Goal: Information Seeking & Learning: Learn about a topic

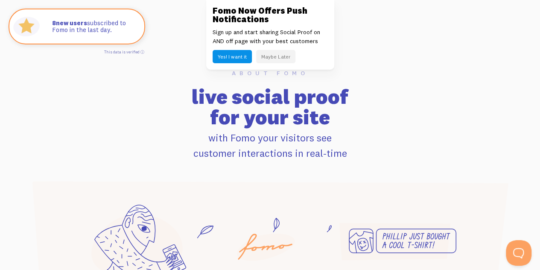
scroll to position [541, 0]
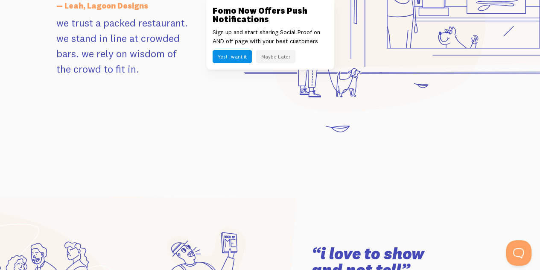
scroll to position [955, 0]
click at [240, 55] on button "Yes! I want it" at bounding box center [232, 56] width 39 height 13
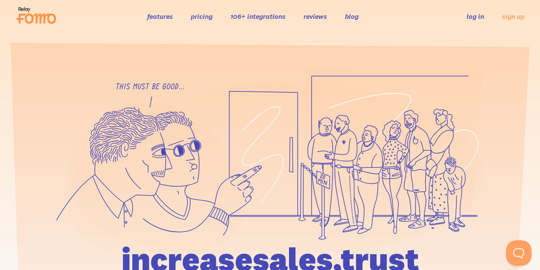
scroll to position [0, 0]
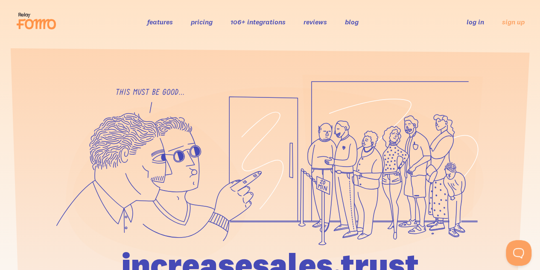
click at [167, 22] on link "features" at bounding box center [160, 22] width 26 height 9
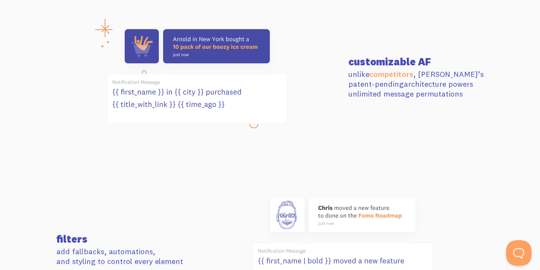
scroll to position [366, 0]
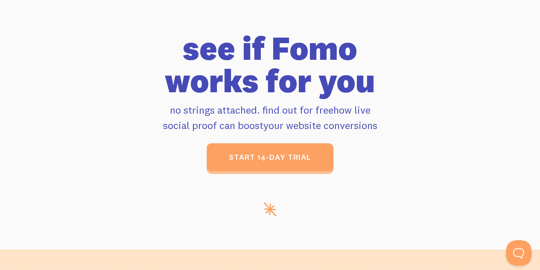
scroll to position [3400, 0]
